Goal: Information Seeking & Learning: Learn about a topic

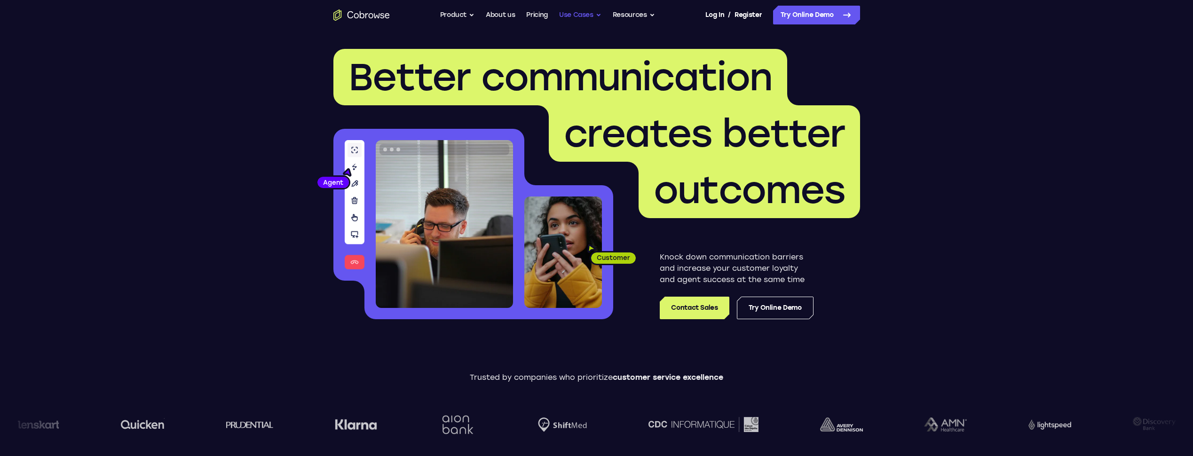
click at [578, 16] on button "Use Cases" at bounding box center [580, 15] width 42 height 19
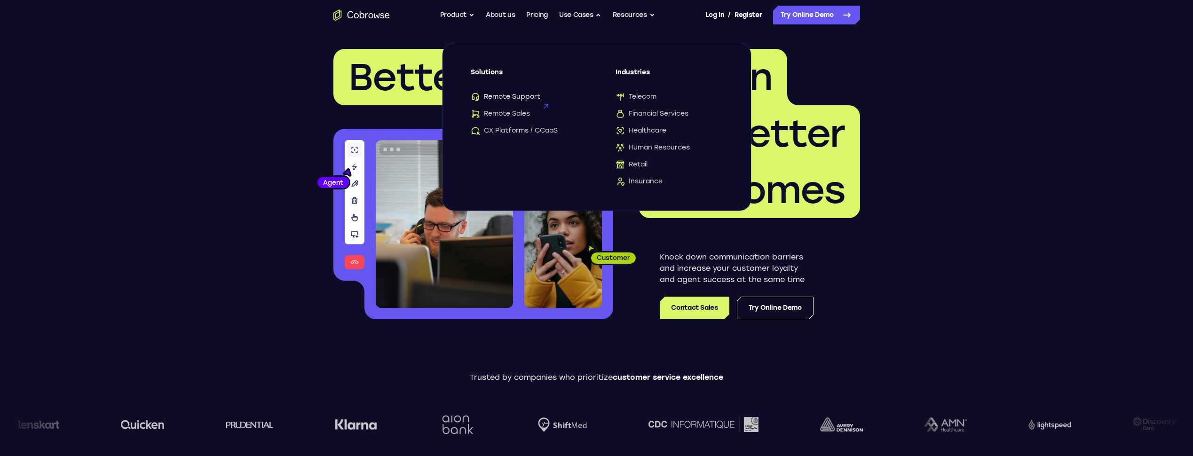
click at [519, 99] on span "Remote Support" at bounding box center [506, 96] width 70 height 9
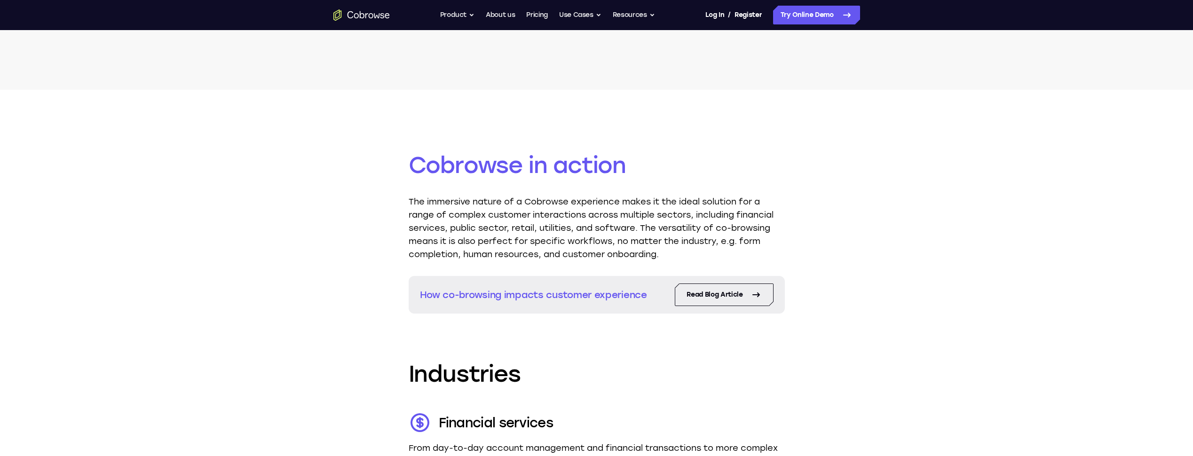
scroll to position [1034, 0]
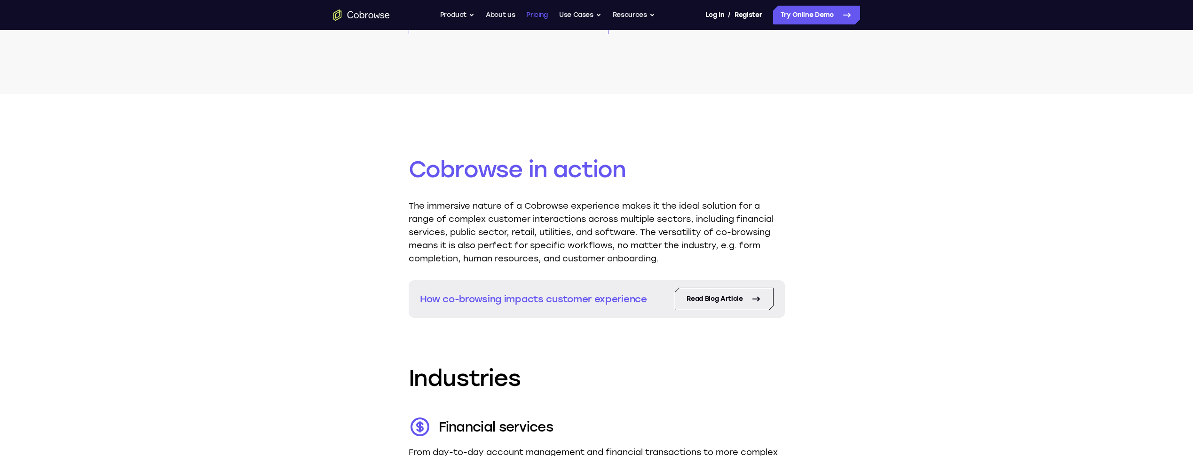
click at [547, 19] on link "Pricing" at bounding box center [537, 15] width 22 height 19
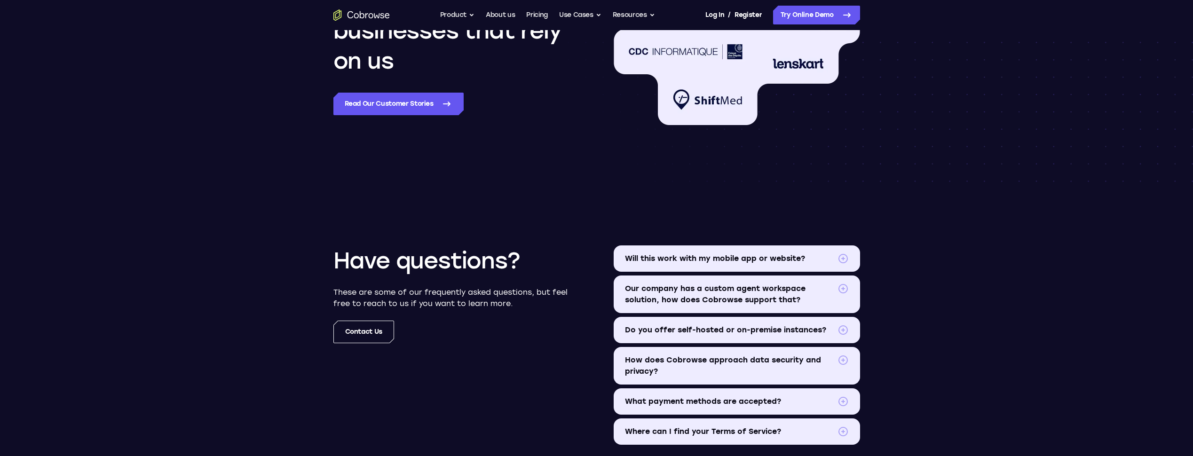
scroll to position [940, 0]
